Goal: Information Seeking & Learning: Check status

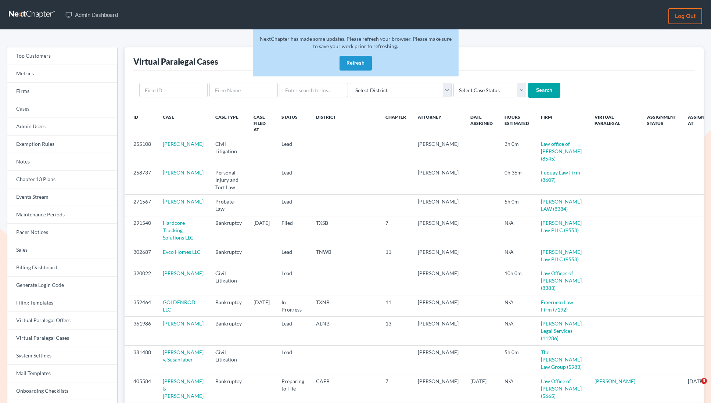
click at [40, 94] on link "Firms" at bounding box center [62, 92] width 110 height 18
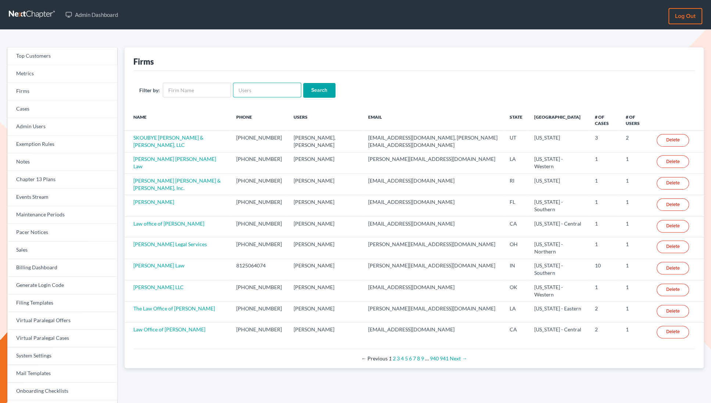
click at [251, 94] on input "text" at bounding box center [267, 90] width 68 height 15
paste input "Law Office of Thu T. Ma"
type input "Law Office of Thu T. Ma"
click at [303, 83] on input "Search" at bounding box center [319, 90] width 32 height 15
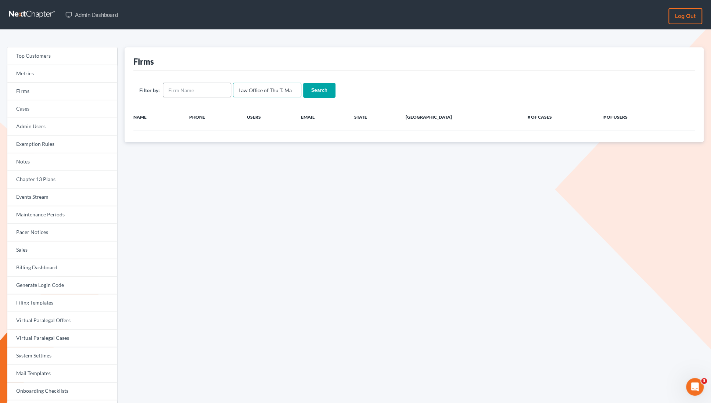
drag, startPoint x: 268, startPoint y: 91, endPoint x: 189, endPoint y: 90, distance: 79.7
click at [189, 90] on form "Filter by: Law Office of Thu T. Ma Search" at bounding box center [413, 90] width 549 height 15
type input "Thu T. Ma"
click at [303, 83] on input "Search" at bounding box center [319, 90] width 32 height 15
drag, startPoint x: 260, startPoint y: 91, endPoint x: 247, endPoint y: 91, distance: 13.6
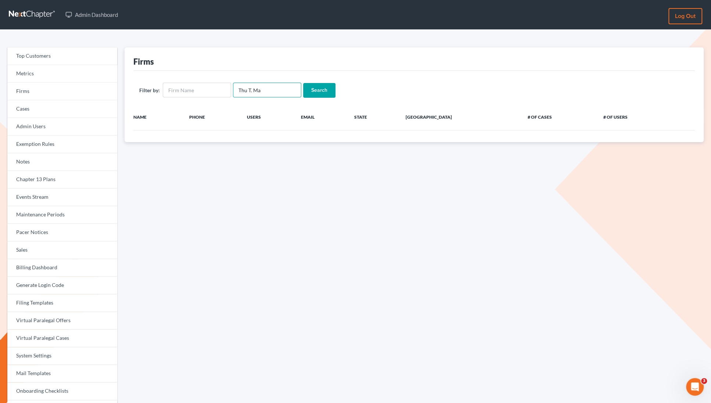
click at [247, 91] on input "Thu T. Ma" at bounding box center [267, 90] width 68 height 15
type input "Thu"
click at [303, 83] on input "Search" at bounding box center [319, 90] width 32 height 15
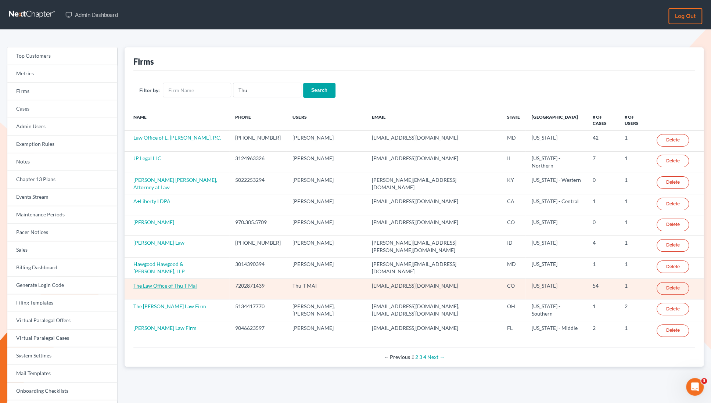
click at [170, 282] on link "The Law Office of Thu T Mai" at bounding box center [165, 285] width 64 height 6
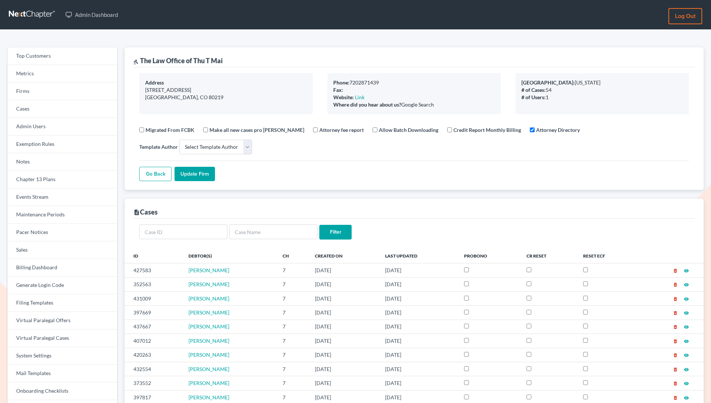
select select
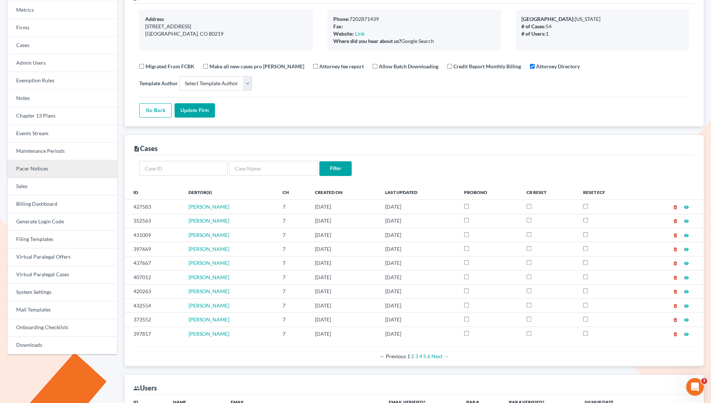
scroll to position [59, 0]
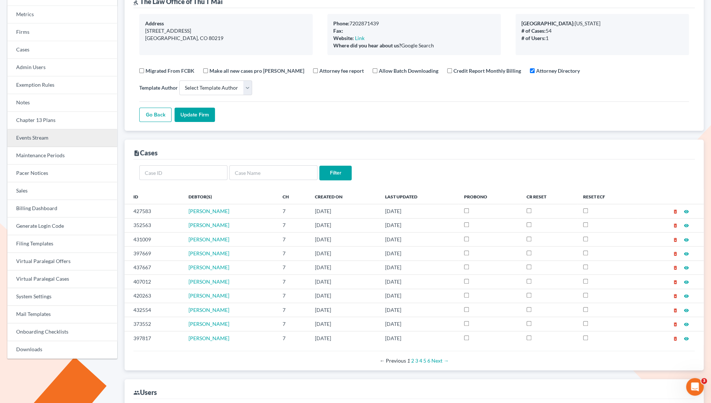
click at [26, 137] on link "Events Stream" at bounding box center [62, 138] width 110 height 18
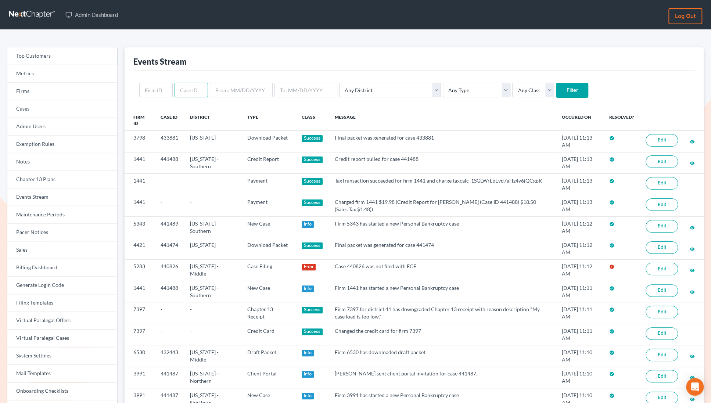
click at [189, 93] on input "text" at bounding box center [190, 90] width 33 height 15
type input "440826"
click at [556, 83] on input "Filter" at bounding box center [572, 90] width 32 height 15
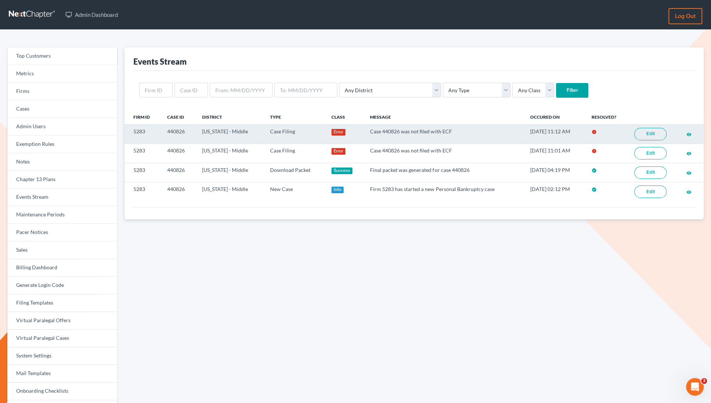
click at [649, 134] on link "Edit" at bounding box center [650, 134] width 32 height 12
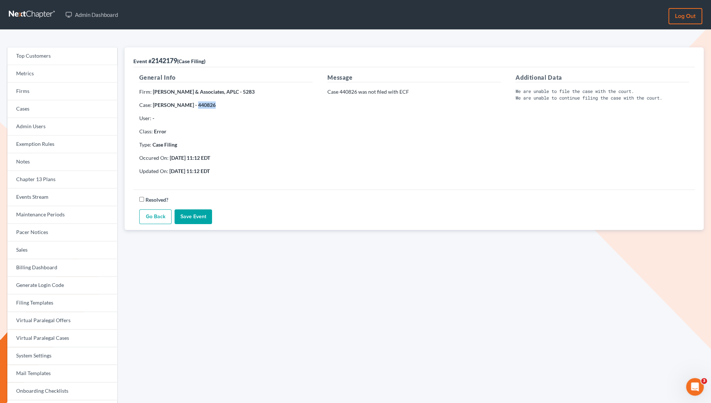
drag, startPoint x: 208, startPoint y: 104, endPoint x: 187, endPoint y: 104, distance: 20.9
click at [187, 104] on p "Case: Darnell Sylve - 440826" at bounding box center [225, 104] width 173 height 7
copy strong "440826"
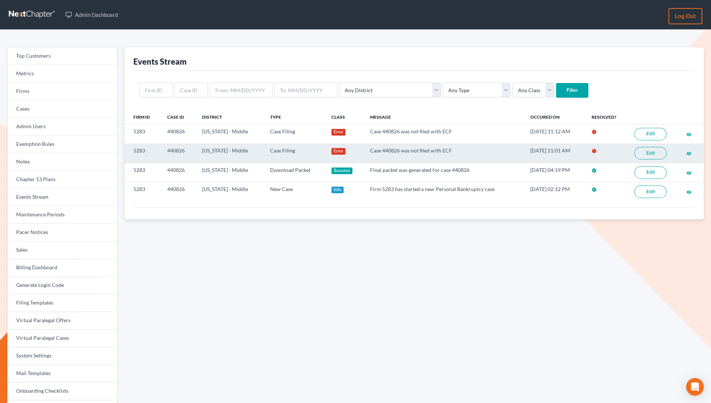
click at [645, 152] on link "Edit" at bounding box center [650, 153] width 32 height 12
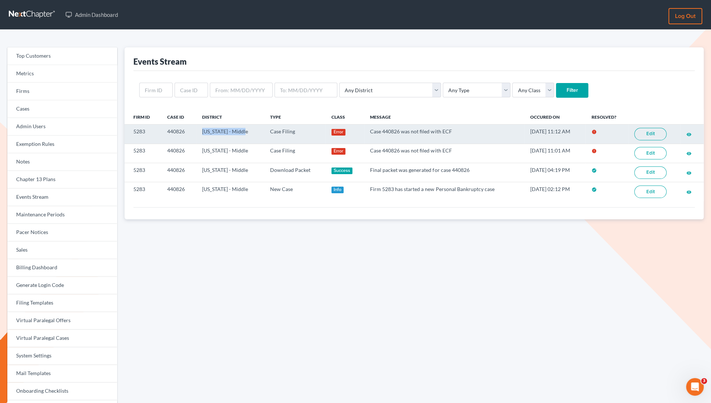
drag, startPoint x: 245, startPoint y: 131, endPoint x: 201, endPoint y: 133, distance: 44.5
click at [201, 133] on td "[US_STATE] - Middle" at bounding box center [230, 134] width 68 height 19
copy td "[US_STATE] - Middle"
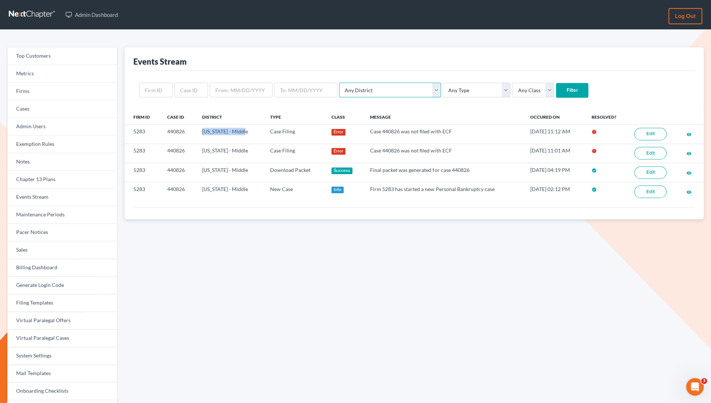
click at [376, 90] on select "Any District Alabama - Middle Alabama - Northern Alabama - Southern Alaska Ariz…" at bounding box center [390, 90] width 102 height 15
click at [373, 92] on select "Any District Alabama - Middle Alabama - Northern Alabama - Southern Alaska Ariz…" at bounding box center [390, 90] width 102 height 15
select select "38"
click at [339, 83] on select "Any District Alabama - Middle Alabama - Northern Alabama - Southern Alaska Ariz…" at bounding box center [390, 90] width 102 height 15
click at [512, 94] on select "Any Class Success Error Info" at bounding box center [533, 90] width 42 height 15
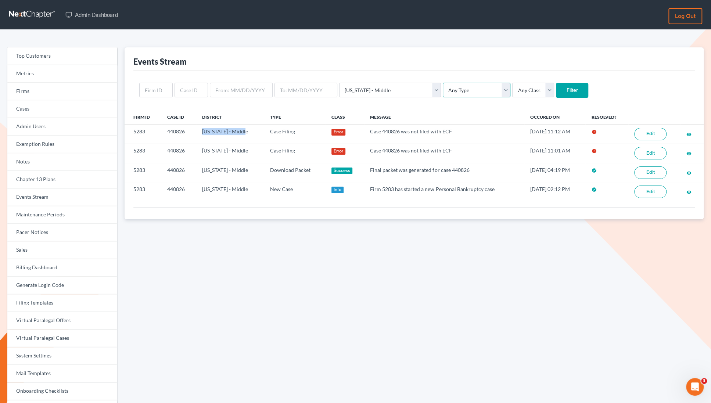
click at [443, 93] on select "Any Type Case Applied To Plan Case Archive Case Duplicate Case Filing Chapter 1…" at bounding box center [477, 90] width 68 height 15
select select "case_filing"
click at [443, 83] on select "Any Type Case Applied To Plan Case Archive Case Duplicate Case Filing Chapter 1…" at bounding box center [477, 90] width 68 height 15
click at [556, 92] on input "Filter" at bounding box center [572, 90] width 32 height 15
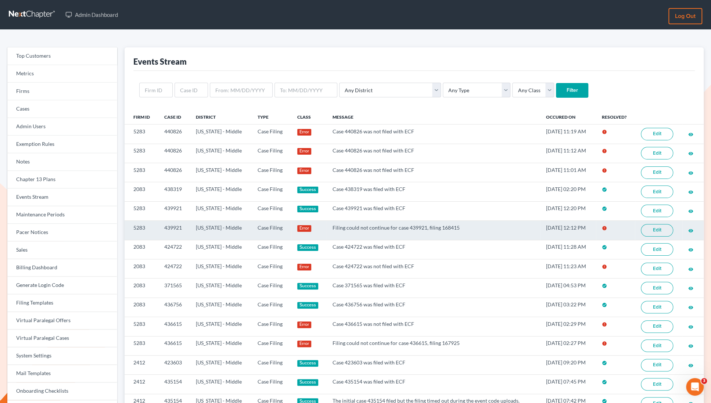
click at [656, 226] on link "Edit" at bounding box center [657, 230] width 32 height 12
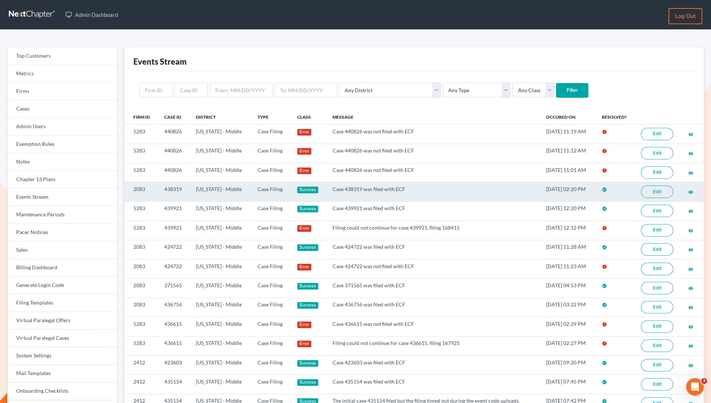
click at [656, 188] on link "Edit" at bounding box center [657, 191] width 32 height 12
drag, startPoint x: 184, startPoint y: 187, endPoint x: 157, endPoint y: 186, distance: 26.4
click at [157, 186] on tr "2083 438319 [US_STATE] - Middle Case Filing Success Case 438319 was filed with …" at bounding box center [414, 191] width 579 height 19
copy tr "438319"
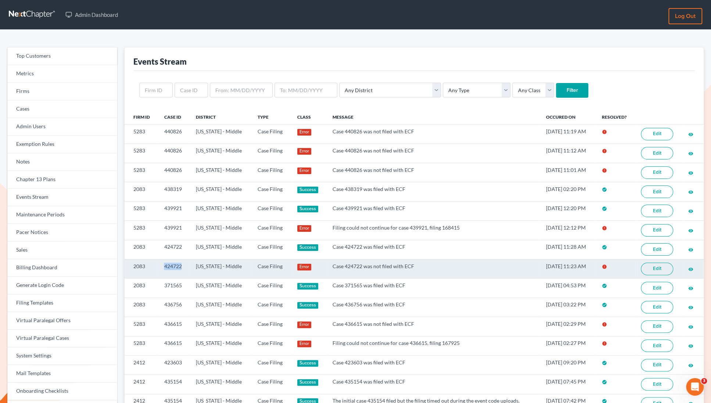
drag, startPoint x: 180, startPoint y: 262, endPoint x: 159, endPoint y: 262, distance: 21.7
click at [159, 262] on td "424722" at bounding box center [174, 268] width 32 height 19
copy td "424722"
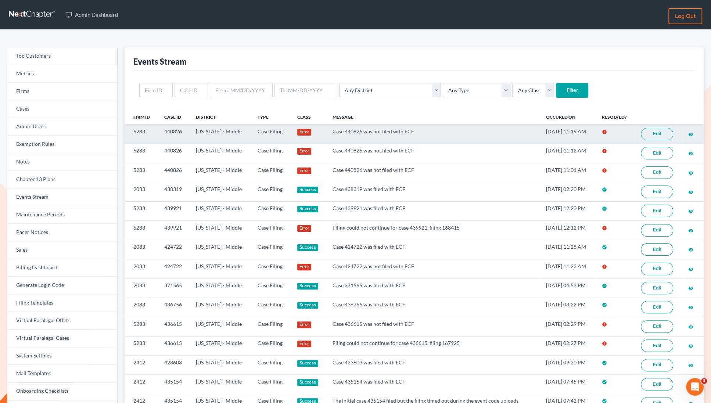
click at [182, 132] on td "440826" at bounding box center [174, 134] width 32 height 19
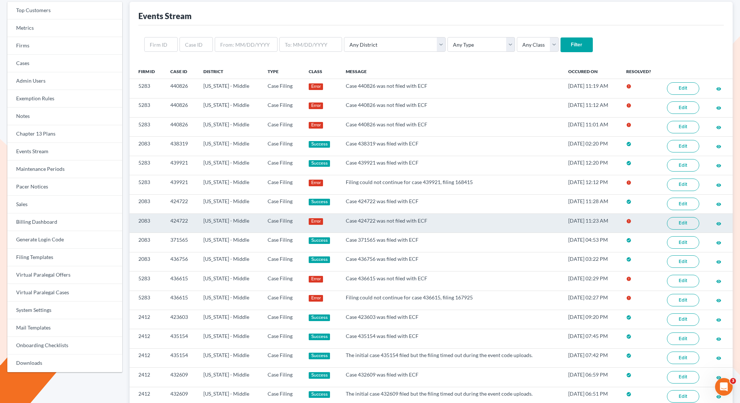
scroll to position [47, 0]
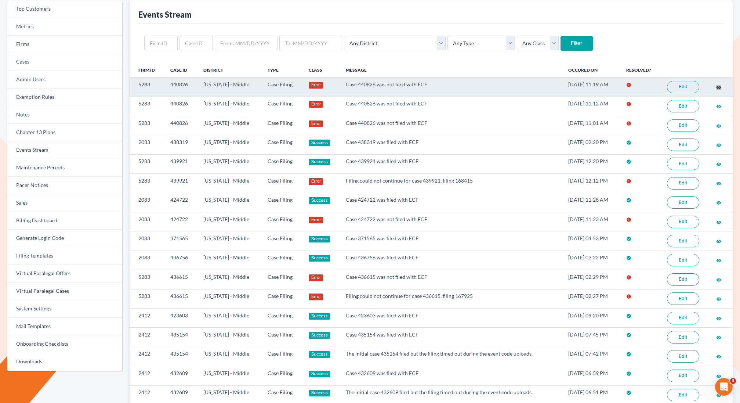
click at [0, 0] on div "Top Customers Metrics Firms Cases Admin Users Exemption Rules Notes Chapter 13 …" at bounding box center [370, 340] width 740 height 715
drag, startPoint x: 189, startPoint y: 84, endPoint x: 167, endPoint y: 84, distance: 22.4
click at [167, 84] on td "440826" at bounding box center [181, 86] width 33 height 19
copy td "440826"
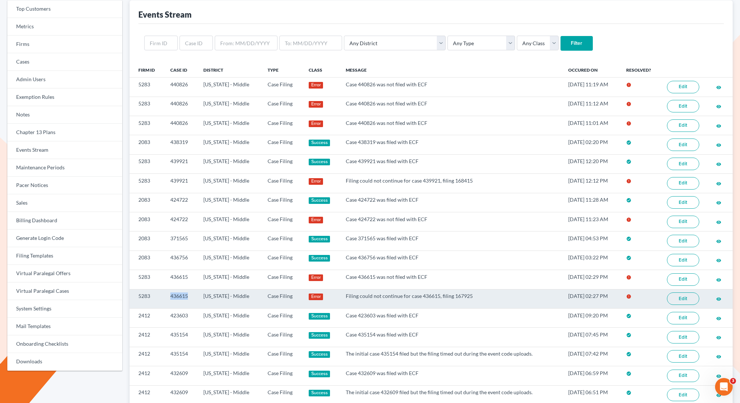
drag, startPoint x: 193, startPoint y: 291, endPoint x: 159, endPoint y: 290, distance: 33.4
click at [159, 290] on tr "5283 436615 Louisiana - Middle Case Filing Error Filing could not continue for …" at bounding box center [431, 298] width 603 height 19
copy tr "436615"
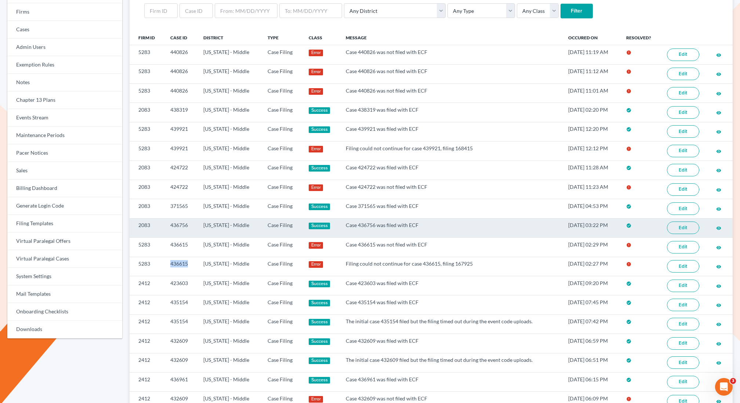
scroll to position [81, 0]
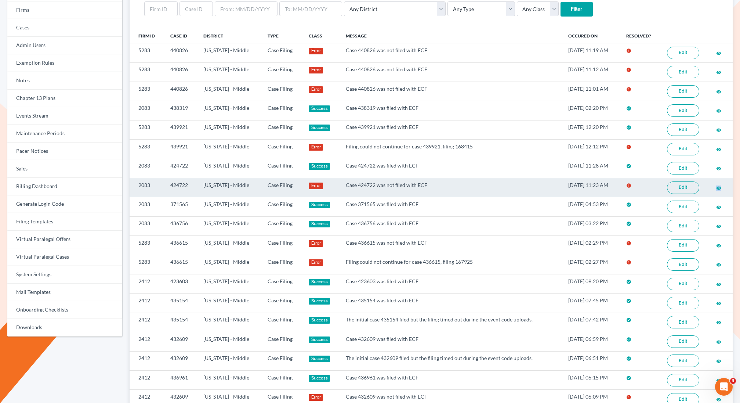
click at [686, 184] on link "Edit" at bounding box center [683, 187] width 32 height 12
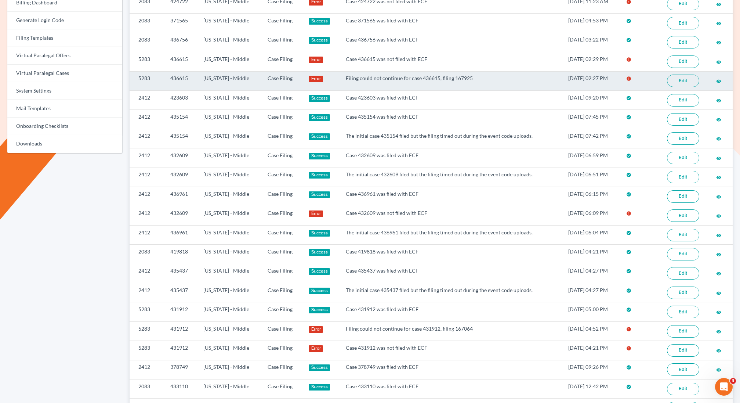
scroll to position [325, 0]
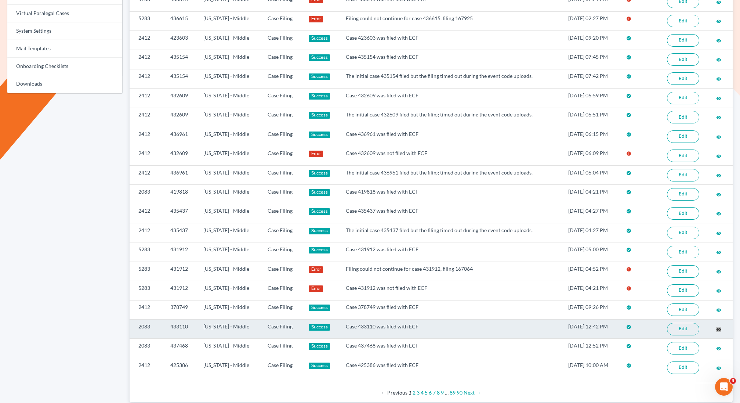
click at [0, 0] on div "Top Customers Metrics Firms Cases Admin Users Exemption Rules Notes Chapter 13 …" at bounding box center [370, 62] width 740 height 715
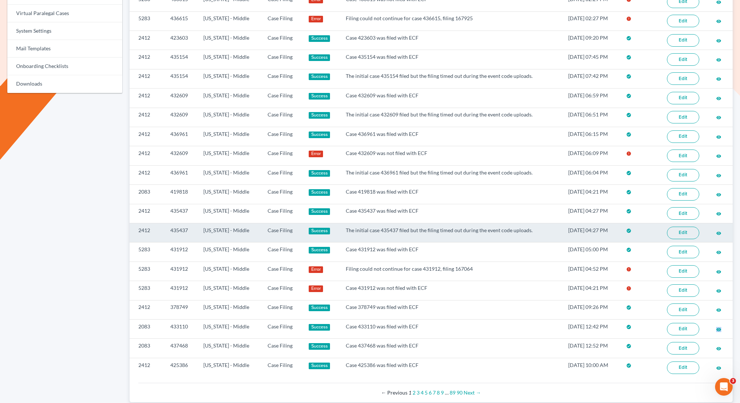
scroll to position [2, 0]
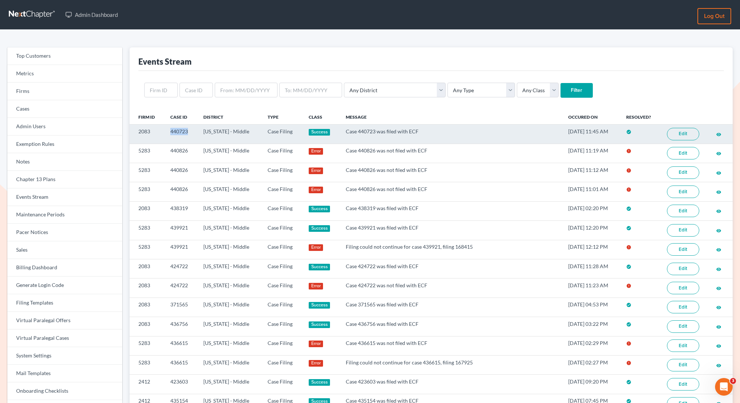
drag, startPoint x: 189, startPoint y: 133, endPoint x: 163, endPoint y: 133, distance: 26.4
click at [163, 133] on tr "2083 440723 Louisiana - Middle Case Filing Success Case 440723 was filed with E…" at bounding box center [431, 134] width 603 height 19
copy tr "440723"
click at [189, 129] on td "440723" at bounding box center [181, 134] width 33 height 19
drag, startPoint x: 188, startPoint y: 129, endPoint x: 166, endPoint y: 129, distance: 22.0
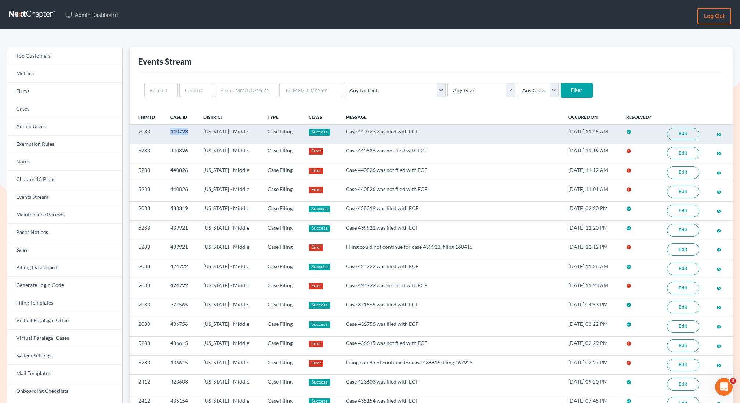
click at [166, 129] on td "440723" at bounding box center [181, 134] width 33 height 19
copy td "440723"
click at [190, 135] on td "440723" at bounding box center [181, 134] width 33 height 19
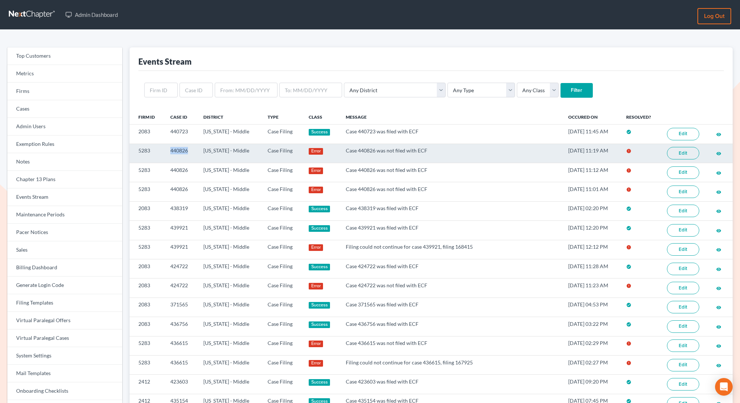
drag, startPoint x: 169, startPoint y: 149, endPoint x: 191, endPoint y: 148, distance: 22.4
click at [191, 148] on td "440826" at bounding box center [181, 153] width 33 height 19
copy td "440826"
click at [158, 152] on td "5283" at bounding box center [147, 153] width 35 height 19
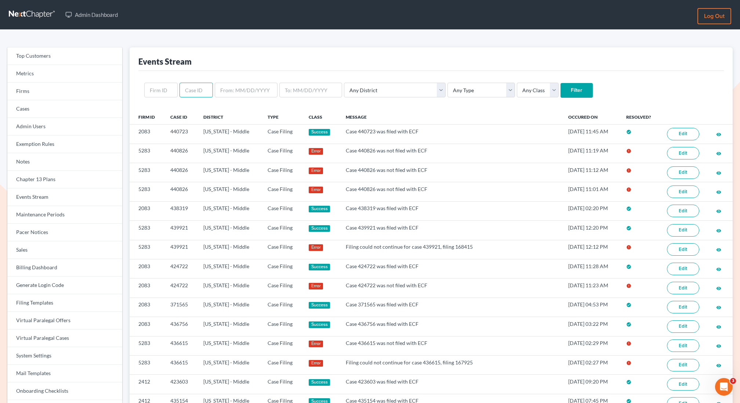
click at [197, 89] on input "text" at bounding box center [196, 90] width 33 height 15
paste input "426609"
type input "426609"
click at [561, 83] on input "Filter" at bounding box center [577, 90] width 32 height 15
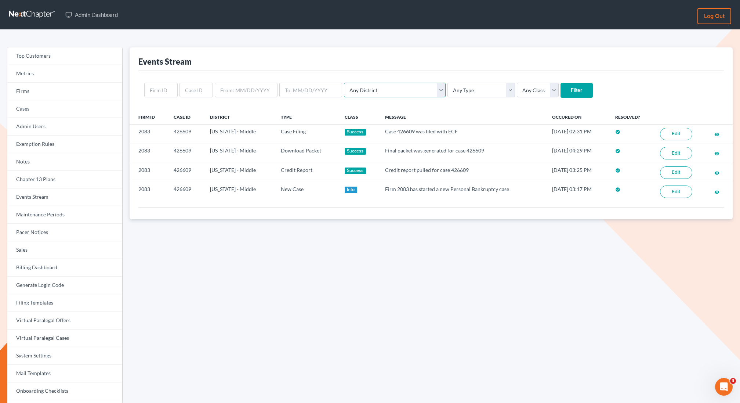
click at [360, 91] on select "Any District [US_STATE] - [GEOGRAPHIC_DATA] [US_STATE] - [GEOGRAPHIC_DATA] [US_…" at bounding box center [395, 90] width 102 height 15
click at [344, 83] on select "Any District Alabama - Middle Alabama - Northern Alabama - Southern Alaska Ariz…" at bounding box center [395, 90] width 102 height 15
click at [377, 93] on select "Any District Alabama - Middle Alabama - Northern Alabama - Southern Alaska Ariz…" at bounding box center [395, 90] width 102 height 15
select select "38"
click at [344, 83] on select "Any District Alabama - Middle Alabama - Northern Alabama - Southern Alaska Ariz…" at bounding box center [395, 90] width 102 height 15
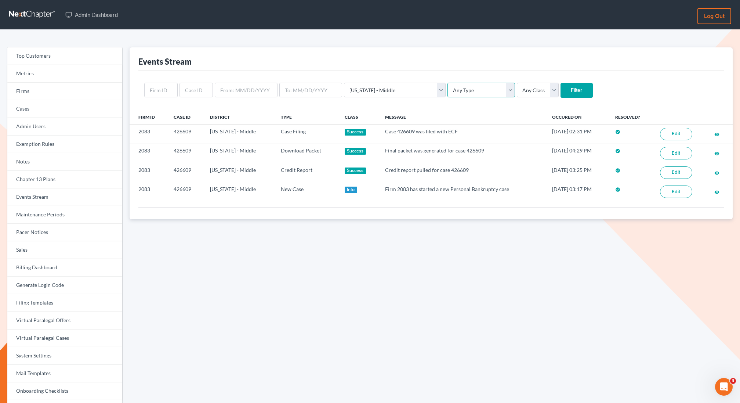
click at [448, 90] on select "Any Type Case Applied To Plan Case Archive Case Duplicate Case Filing Chapter 1…" at bounding box center [482, 90] width 68 height 15
select select "case_filing"
click at [448, 83] on select "Any Type Case Applied To Plan Case Archive Case Duplicate Case Filing Chapter 1…" at bounding box center [482, 90] width 68 height 15
click at [561, 94] on input "Filter" at bounding box center [577, 90] width 32 height 15
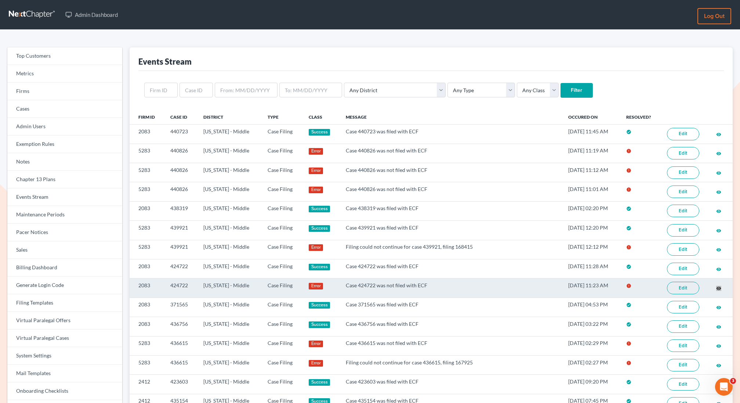
click at [0, 0] on div "Admin Dashboard Log out Top Customers Metrics Firms Cases Admin Users Exemption…" at bounding box center [370, 379] width 740 height 758
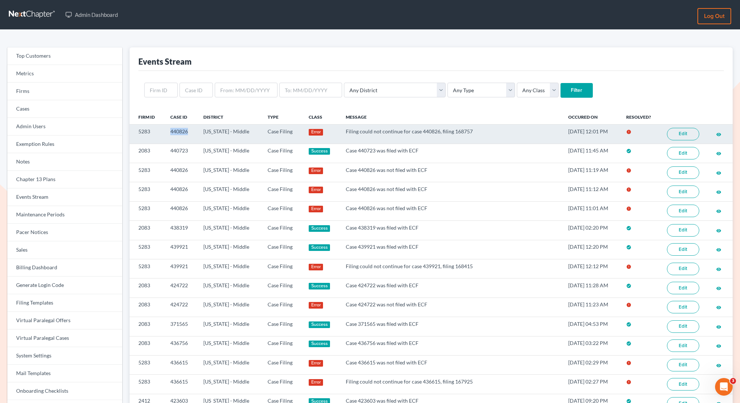
drag, startPoint x: 193, startPoint y: 131, endPoint x: 168, endPoint y: 130, distance: 24.6
click at [168, 130] on td "440826" at bounding box center [181, 134] width 33 height 19
copy td "440826"
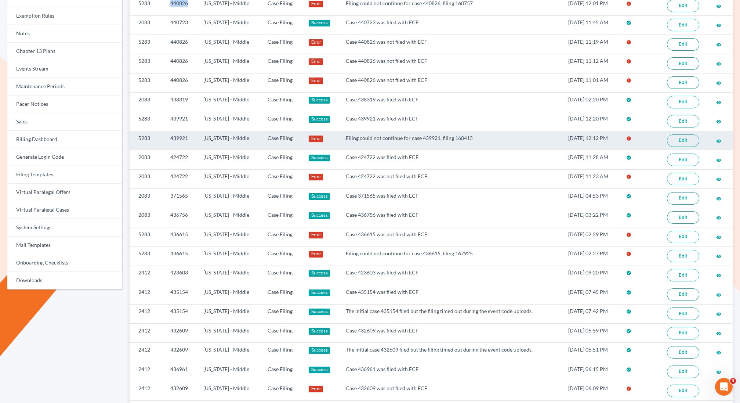
scroll to position [127, 0]
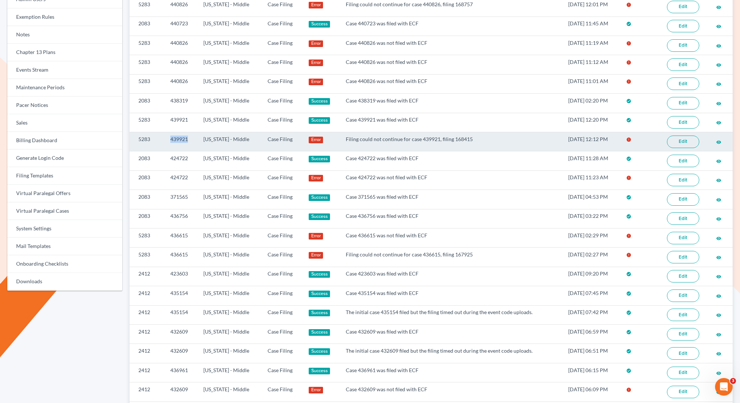
copy td "439921"
drag, startPoint x: 191, startPoint y: 137, endPoint x: 164, endPoint y: 136, distance: 26.8
click at [165, 136] on td "439921" at bounding box center [181, 141] width 33 height 19
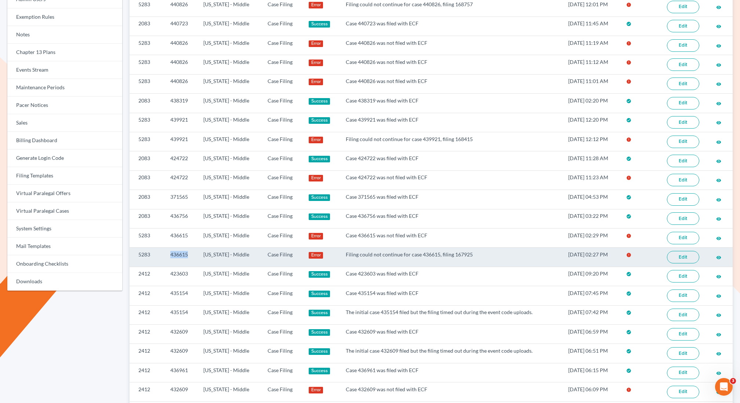
copy td "436615"
drag, startPoint x: 191, startPoint y: 252, endPoint x: 169, endPoint y: 252, distance: 21.3
click at [169, 252] on td "436615" at bounding box center [181, 257] width 33 height 19
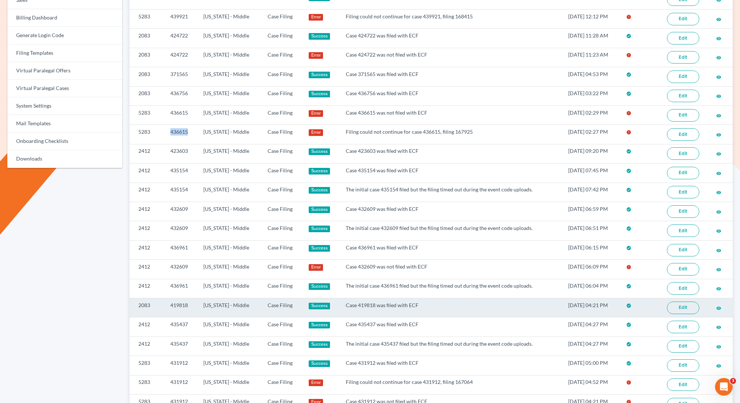
scroll to position [343, 0]
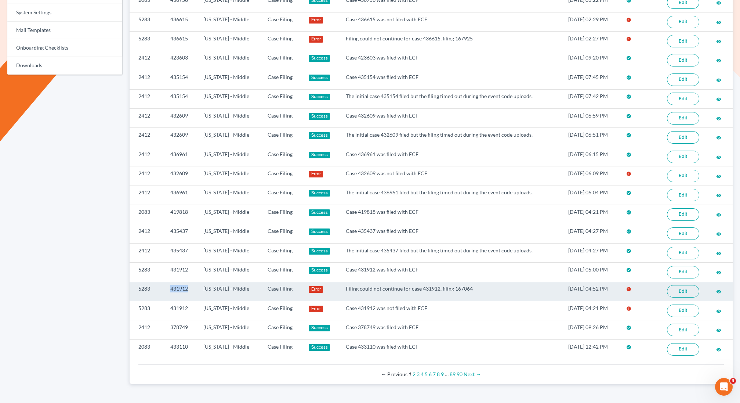
copy td "431912"
drag, startPoint x: 191, startPoint y: 281, endPoint x: 165, endPoint y: 280, distance: 26.1
click at [165, 282] on td "431912" at bounding box center [181, 291] width 33 height 19
drag, startPoint x: 472, startPoint y: 280, endPoint x: 337, endPoint y: 277, distance: 135.2
click at [340, 282] on td "Filing could not continue for case 431912, filing 167064" at bounding box center [451, 291] width 223 height 19
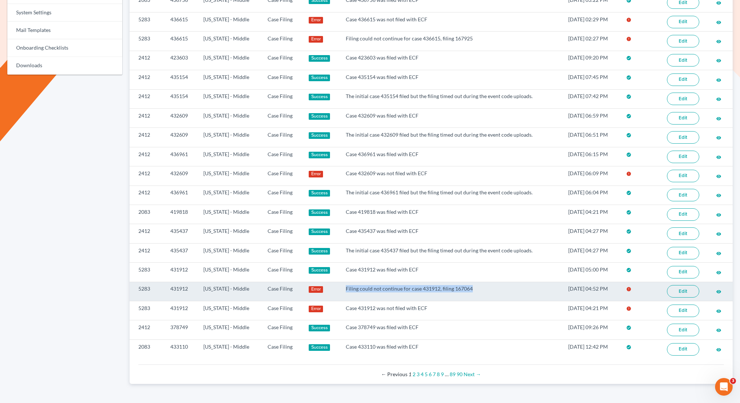
copy td "Filing could not continue for case 431912, filing 167064"
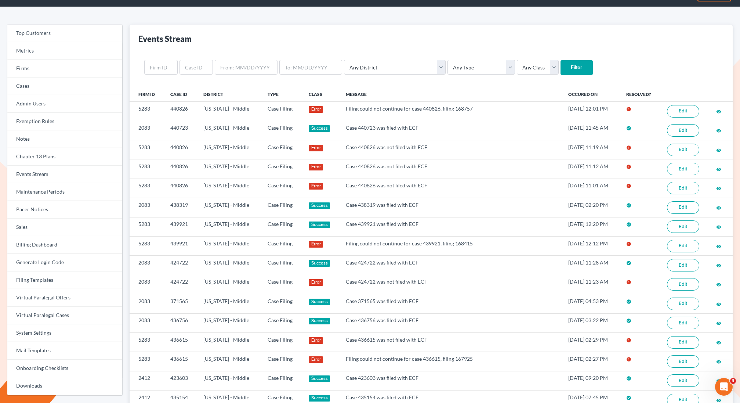
scroll to position [0, 0]
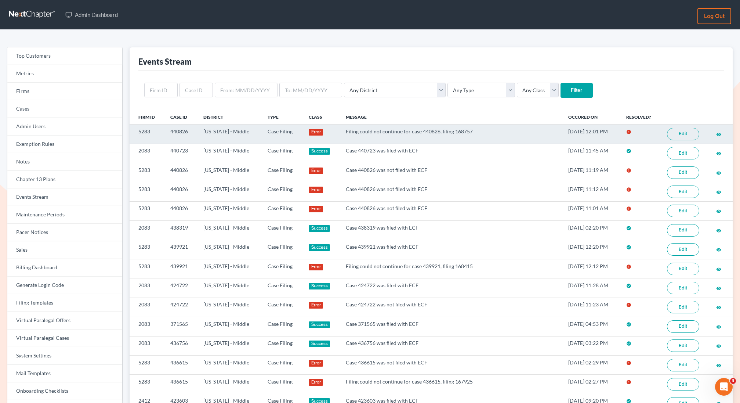
click at [462, 136] on td "Filing could not continue for case 440826, filing 168757" at bounding box center [451, 134] width 223 height 19
drag, startPoint x: 473, startPoint y: 126, endPoint x: 345, endPoint y: 127, distance: 127.8
click at [345, 127] on td "Filing could not continue for case 440826, filing 168757" at bounding box center [451, 134] width 223 height 19
drag, startPoint x: 335, startPoint y: 130, endPoint x: 496, endPoint y: 131, distance: 160.9
click at [496, 131] on td "Filing could not continue for case 440826, filing 168757" at bounding box center [451, 134] width 223 height 19
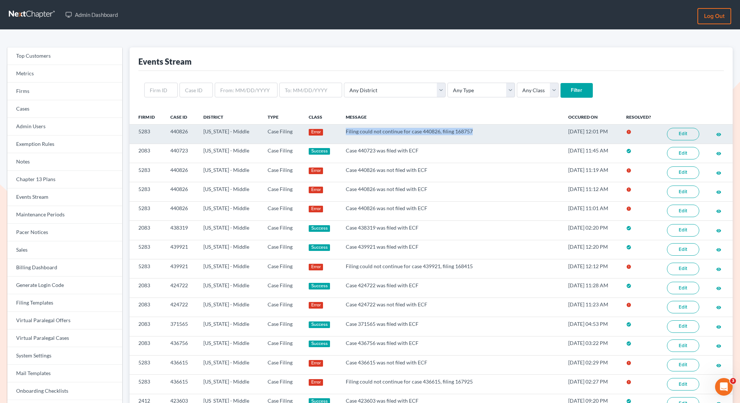
copy td "Filing could not continue for case 440826, filing 168757"
